Goal: Find specific page/section: Find specific page/section

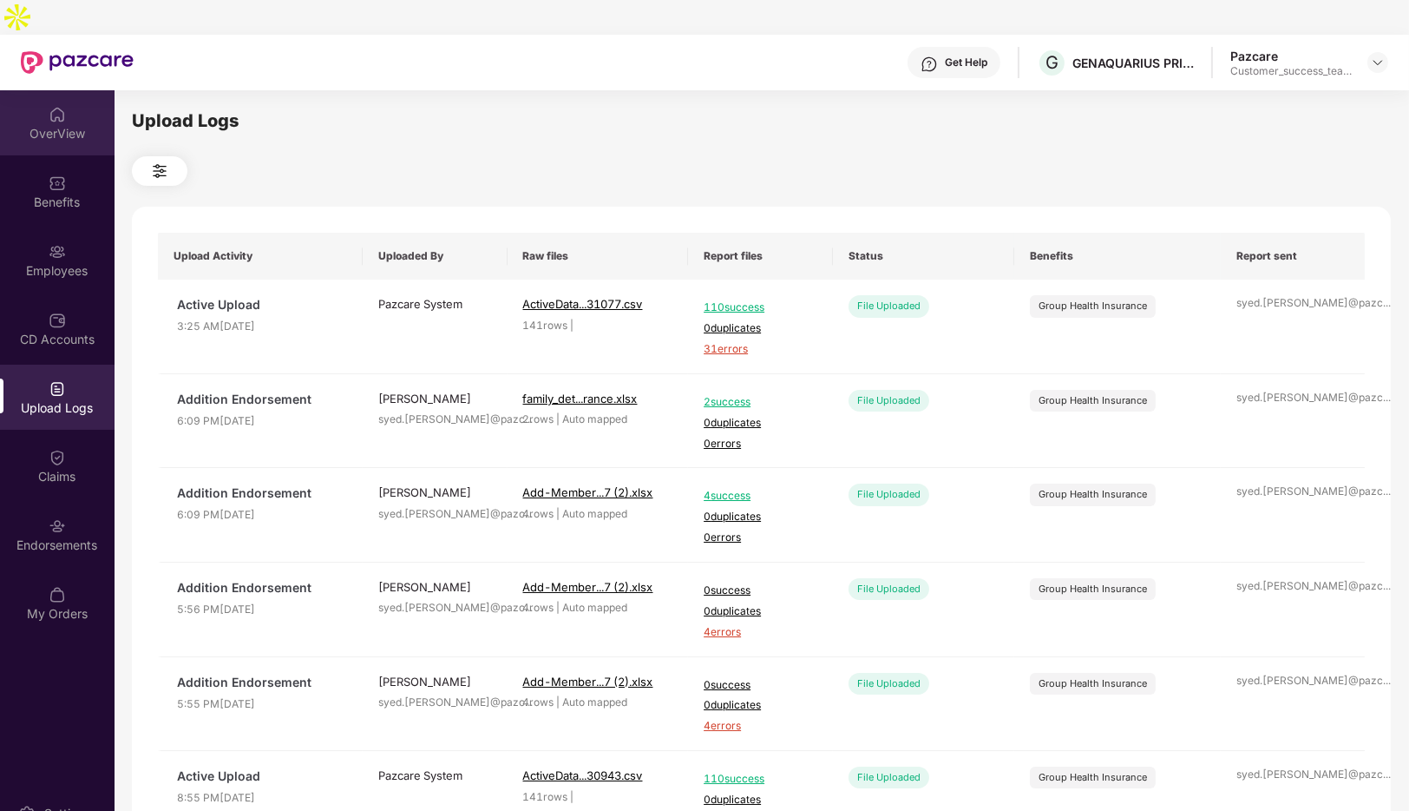
click at [60, 106] on img at bounding box center [57, 114] width 17 height 17
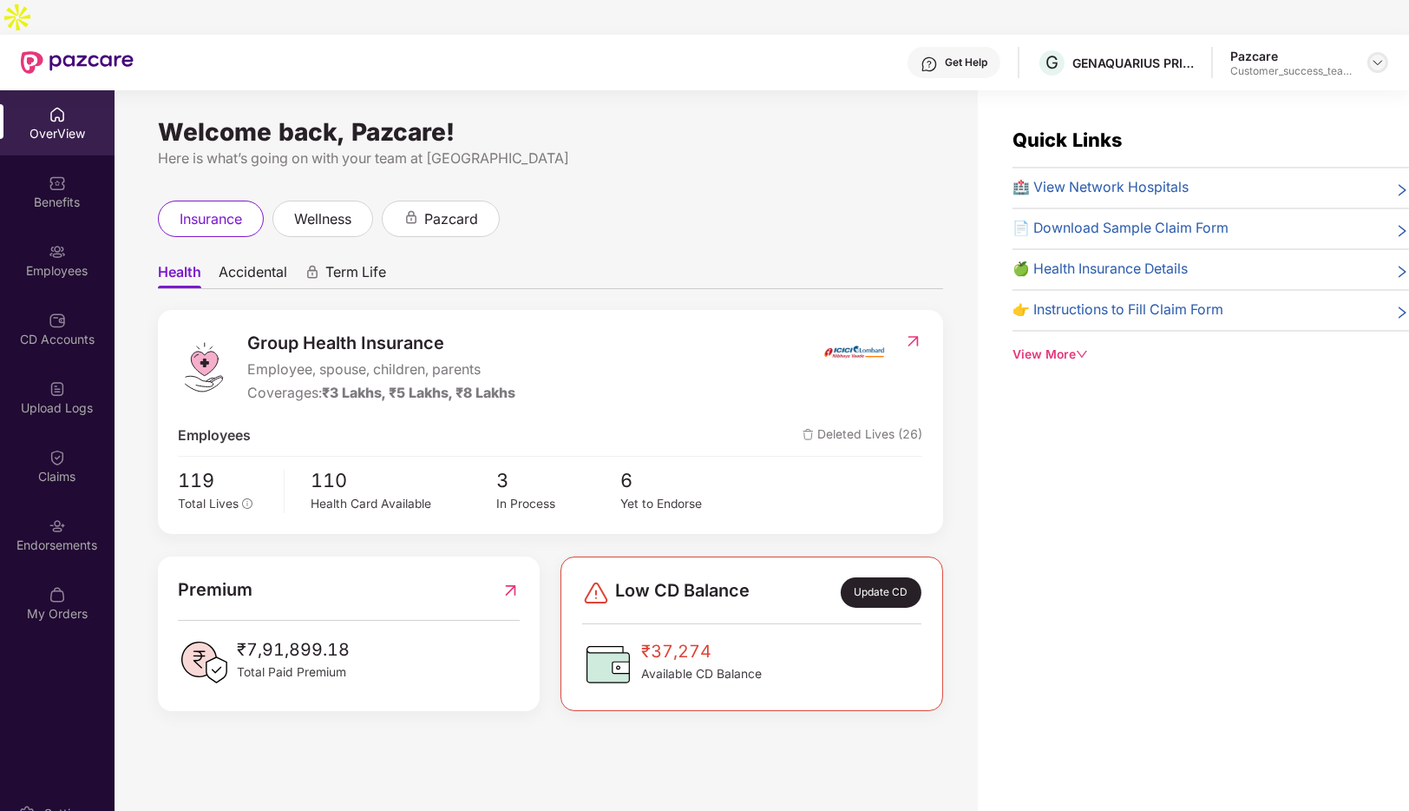
click at [1383, 56] on img at bounding box center [1378, 63] width 14 height 14
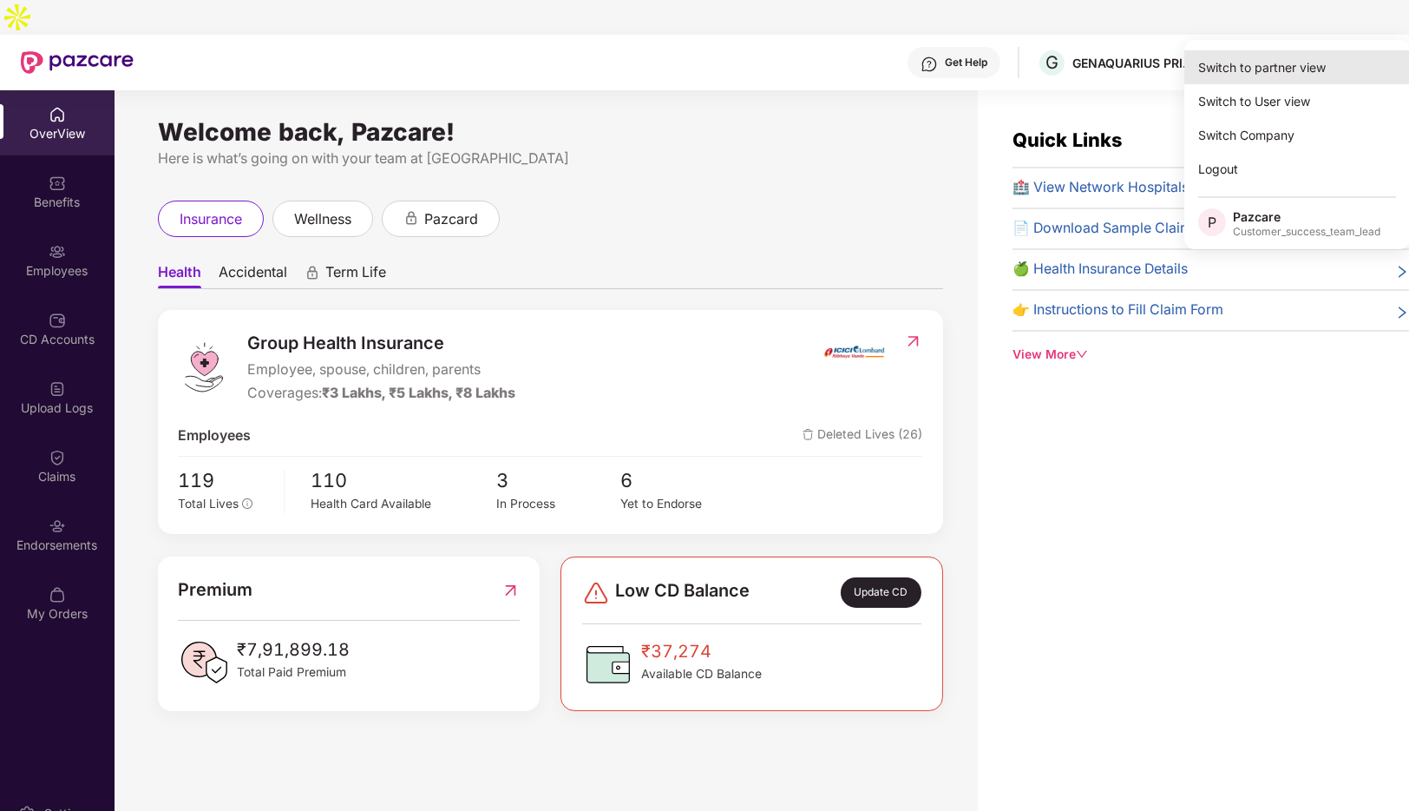
click at [1256, 73] on div "Switch to partner view" at bounding box center [1298, 67] width 226 height 34
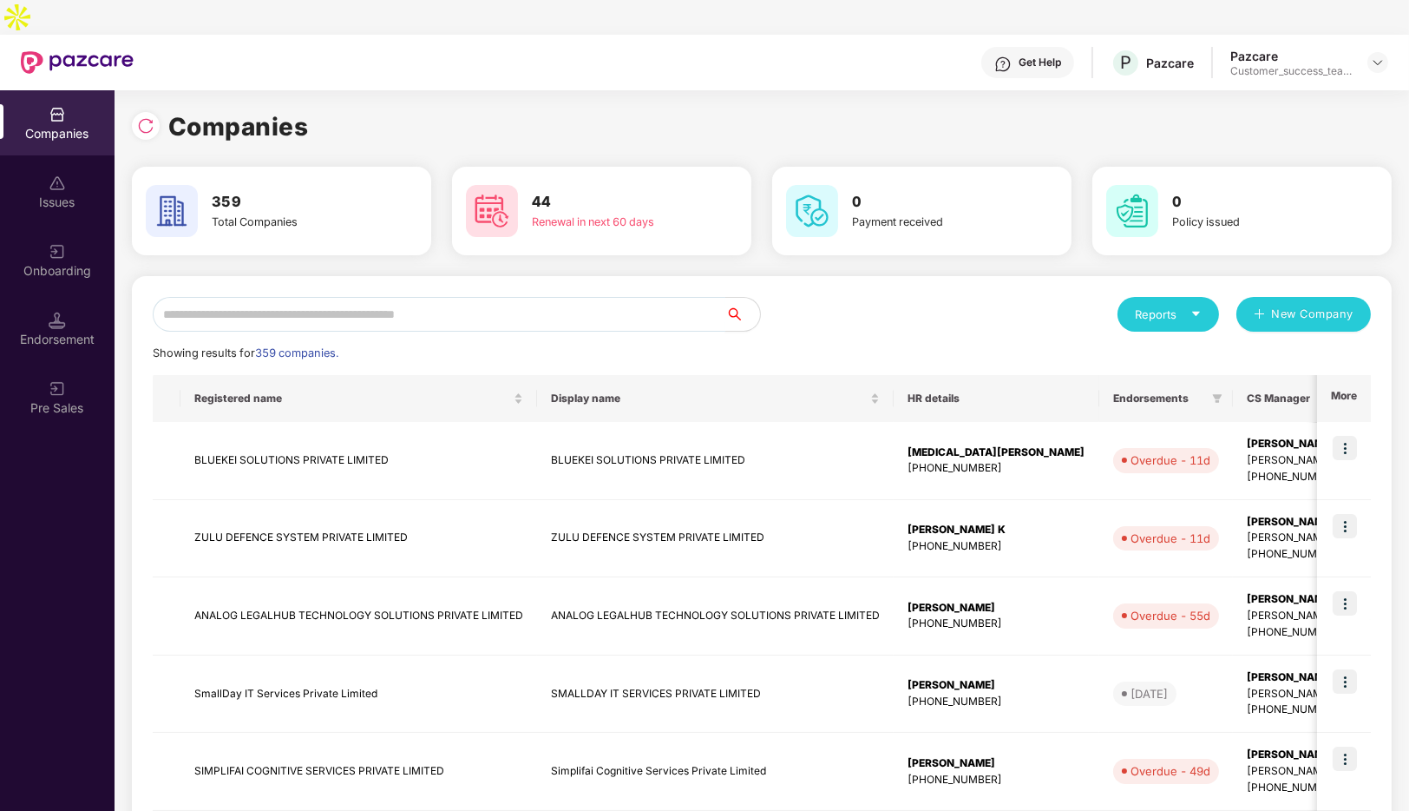
click at [540, 297] on input "text" at bounding box center [439, 314] width 573 height 35
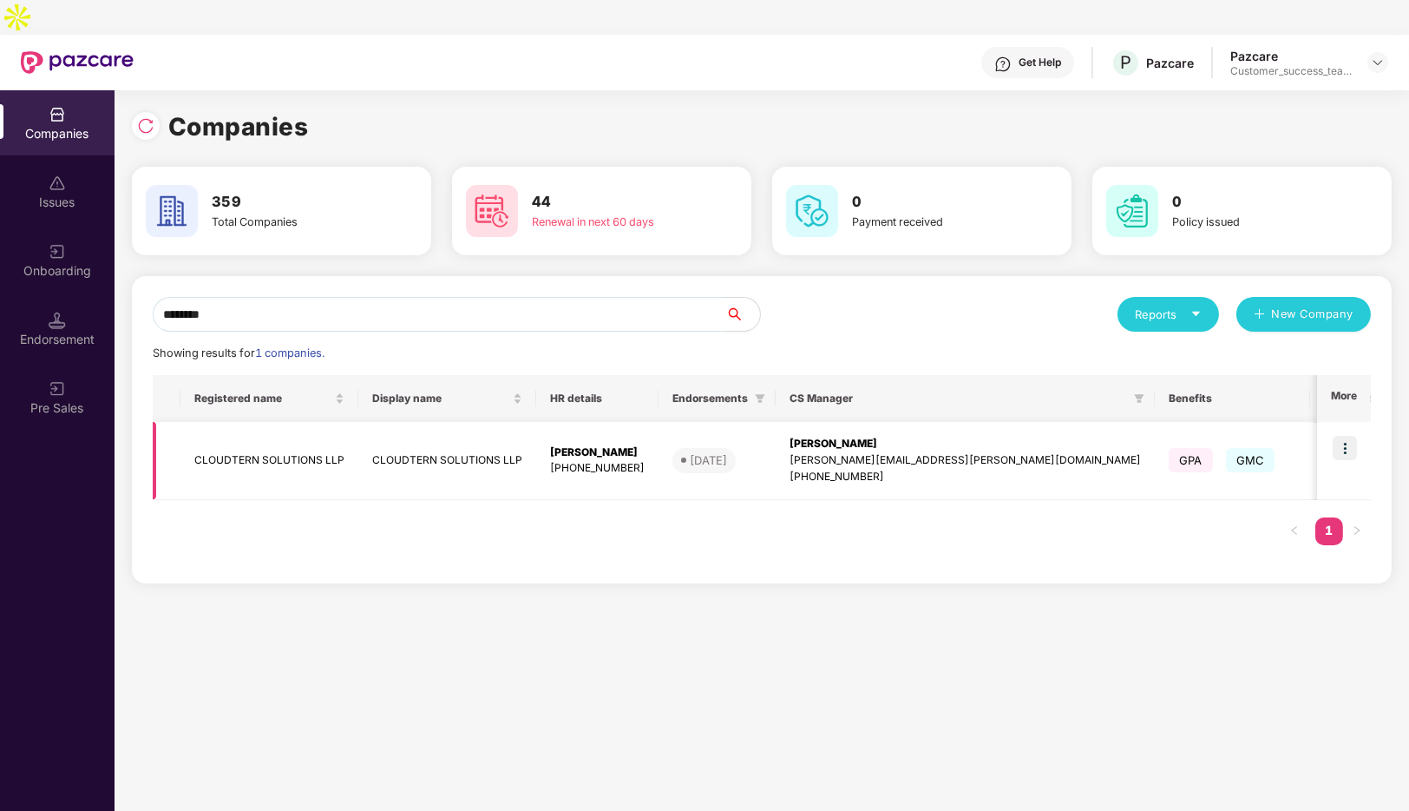
type input "********"
click at [1346, 436] on img at bounding box center [1345, 448] width 24 height 24
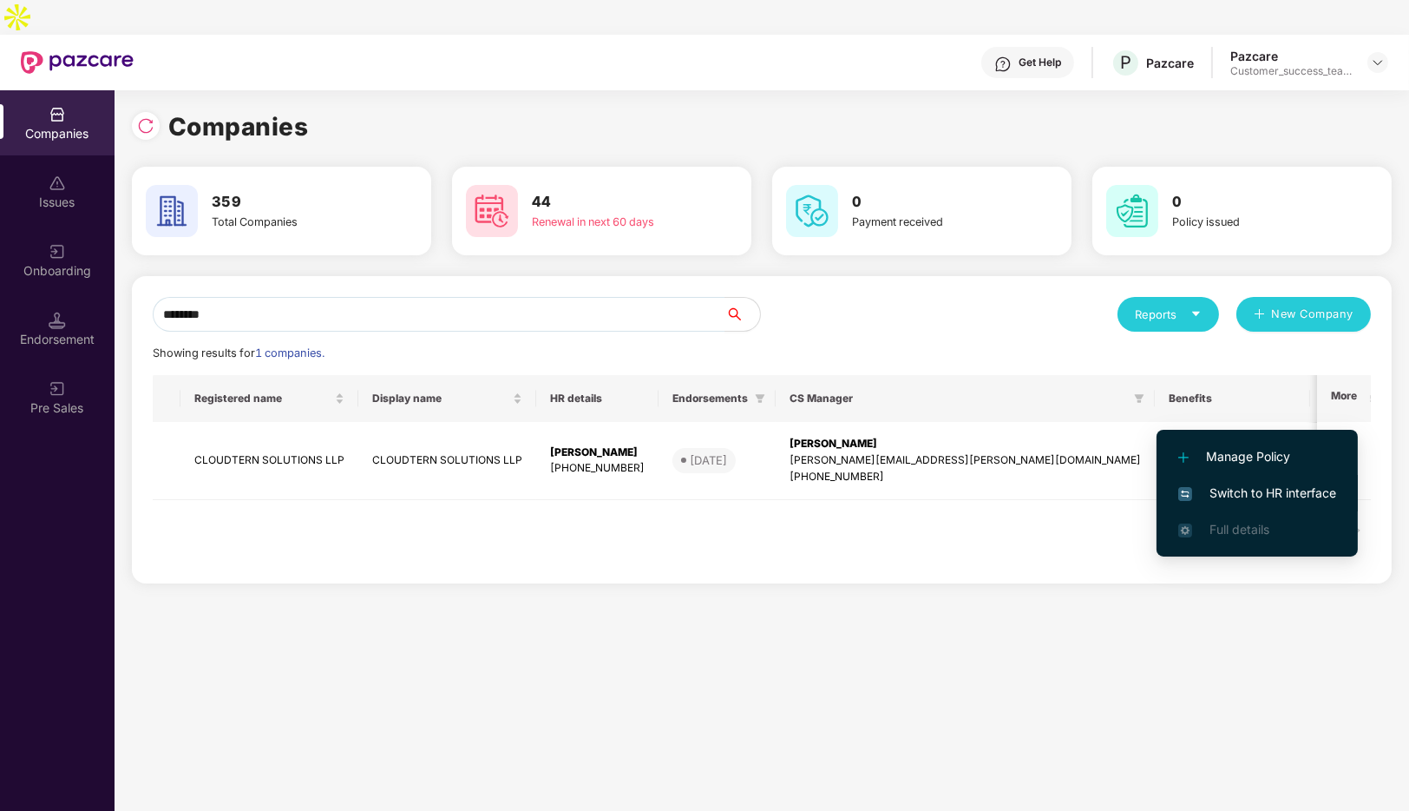
click at [1248, 483] on span "Switch to HR interface" at bounding box center [1258, 492] width 158 height 19
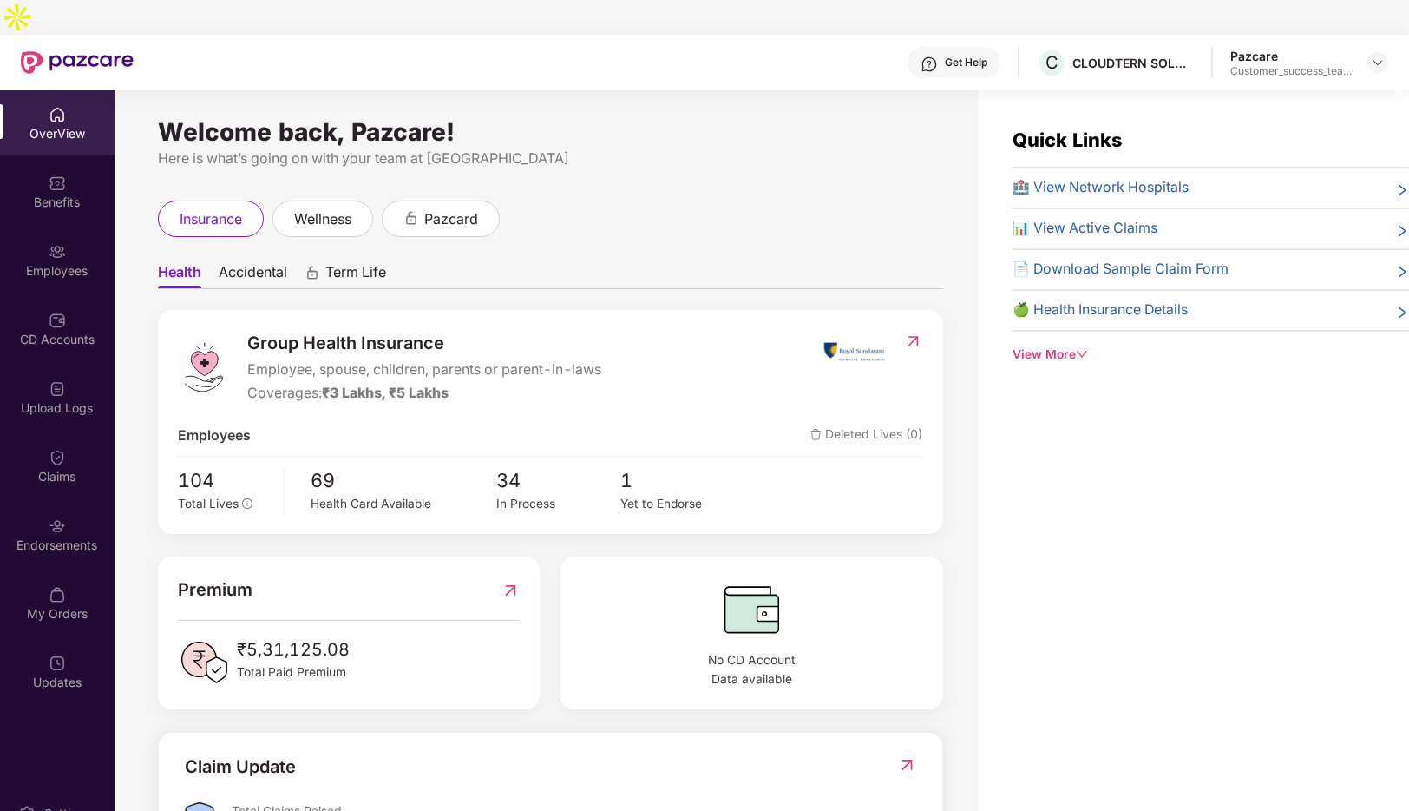
click at [249, 263] on span "Accidental" at bounding box center [253, 275] width 69 height 25
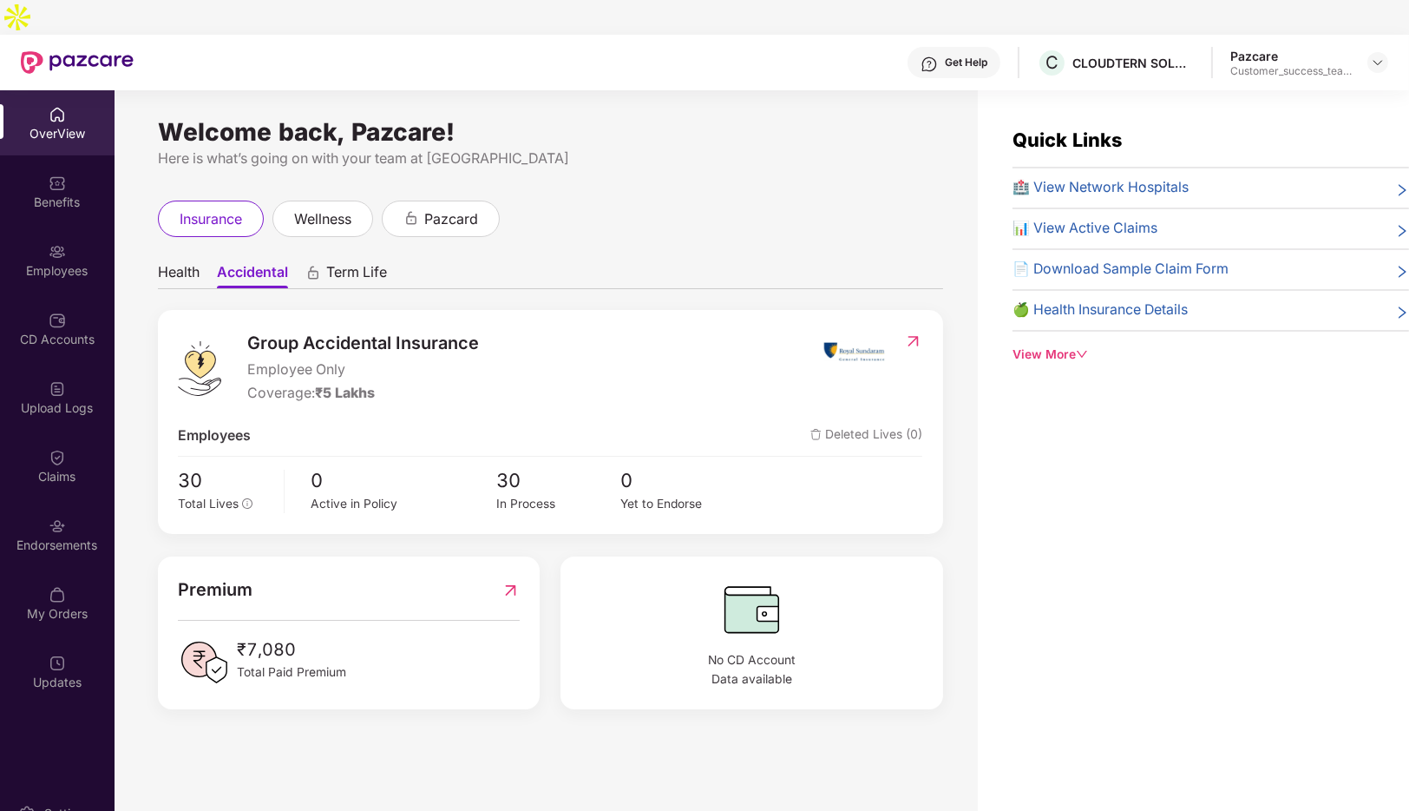
click at [182, 263] on span "Health" at bounding box center [179, 275] width 42 height 25
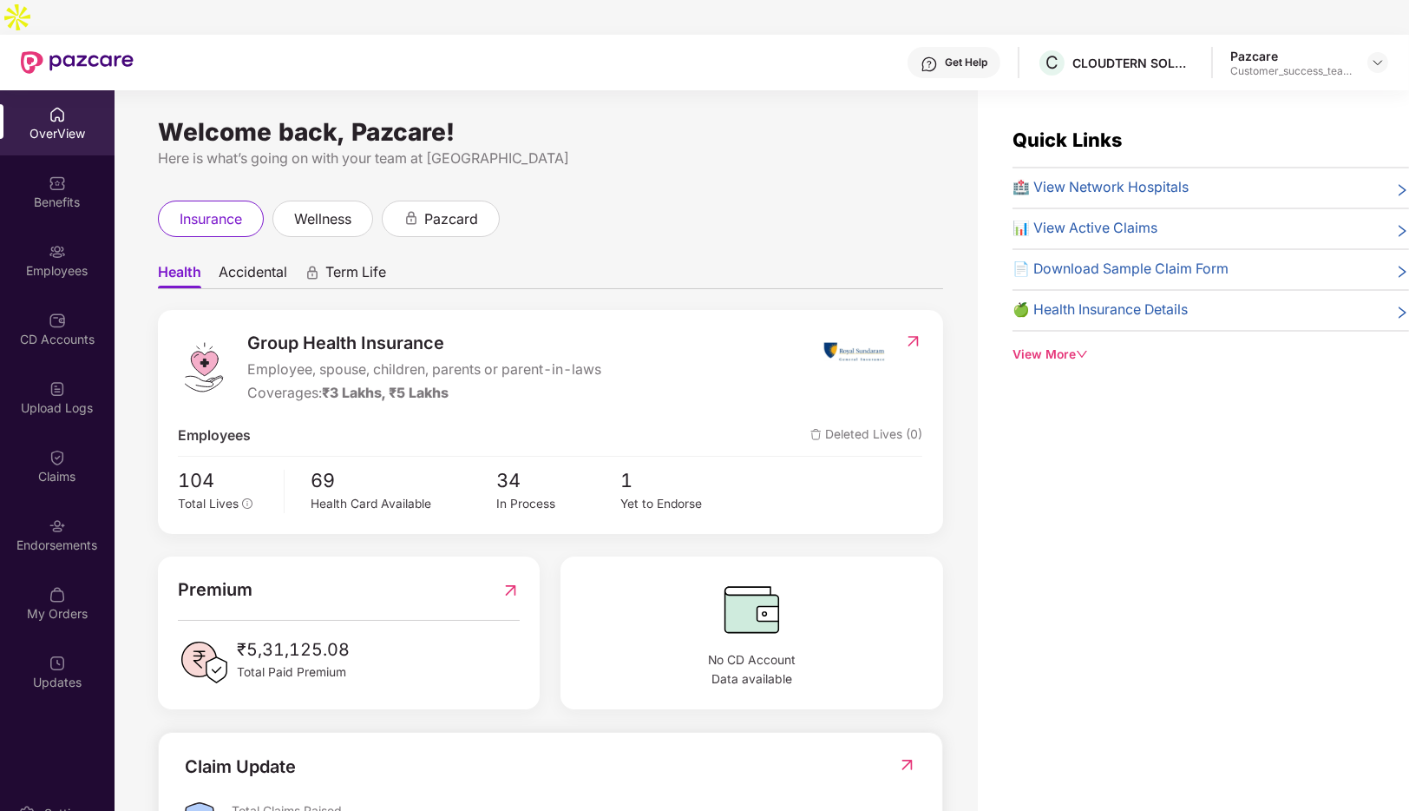
click at [252, 263] on span "Accidental" at bounding box center [253, 275] width 69 height 25
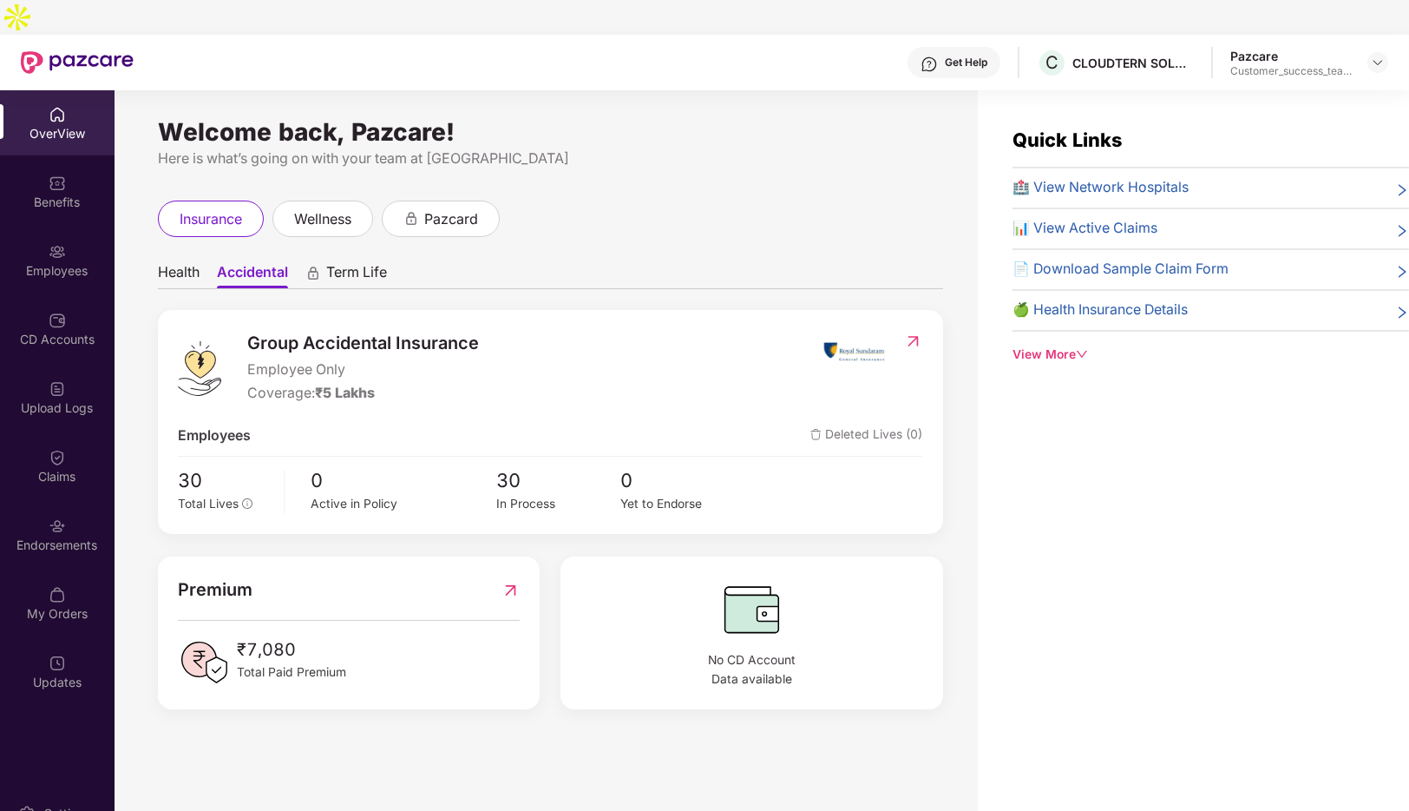
click at [186, 263] on span "Health" at bounding box center [179, 275] width 42 height 25
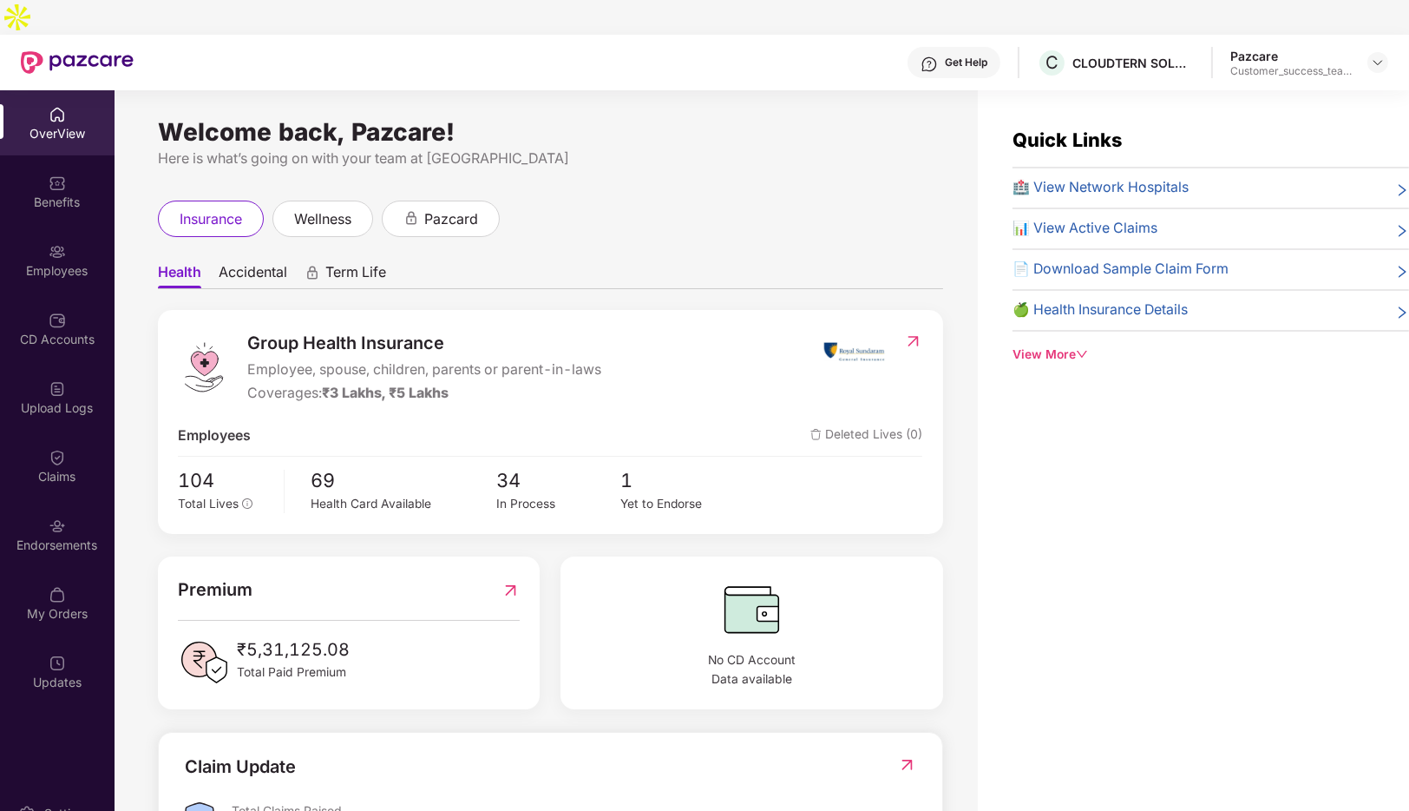
click at [256, 263] on span "Accidental" at bounding box center [253, 275] width 69 height 25
